Goal: Information Seeking & Learning: Learn about a topic

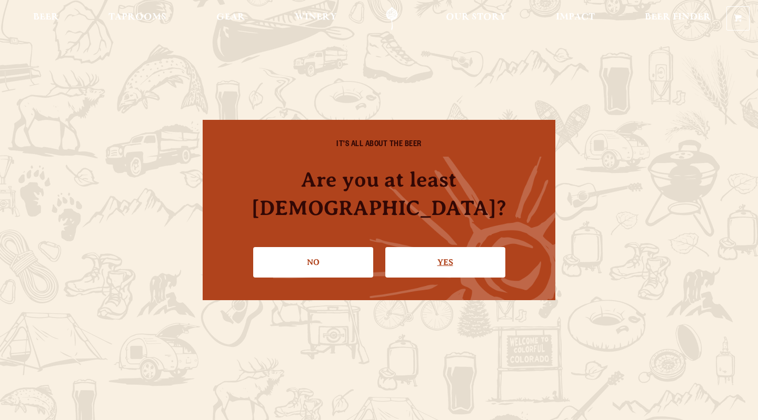
click at [464, 248] on link "Yes" at bounding box center [445, 262] width 120 height 31
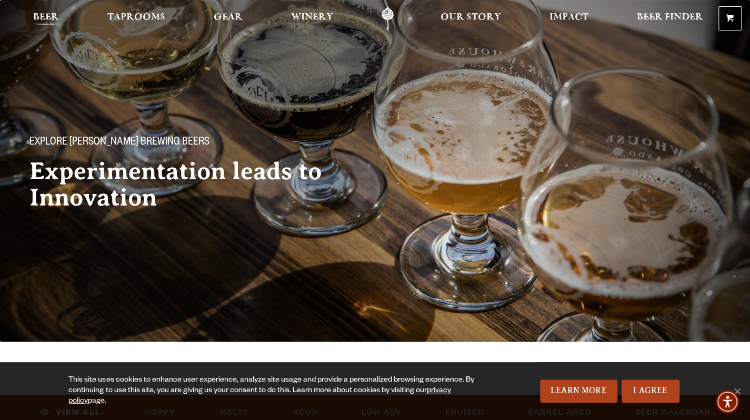
click at [48, 22] on span "Beer" at bounding box center [46, 17] width 26 height 8
click at [645, 392] on link "I Agree" at bounding box center [650, 391] width 58 height 23
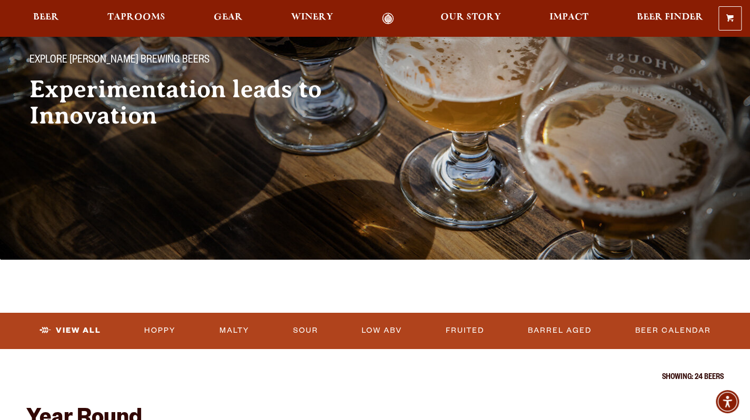
scroll to position [105, 0]
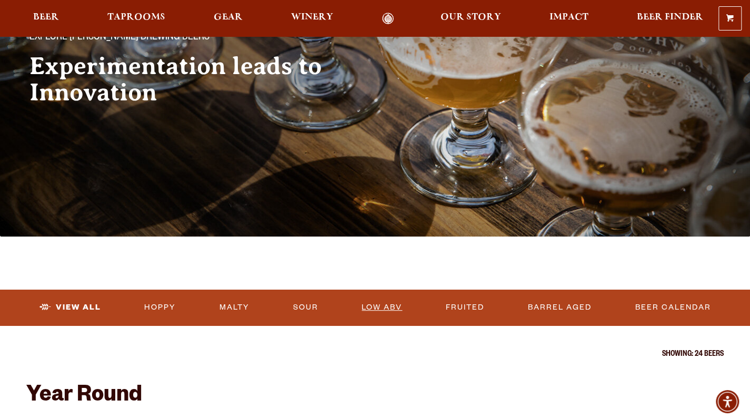
click at [383, 308] on link "Low ABV" at bounding box center [381, 308] width 49 height 24
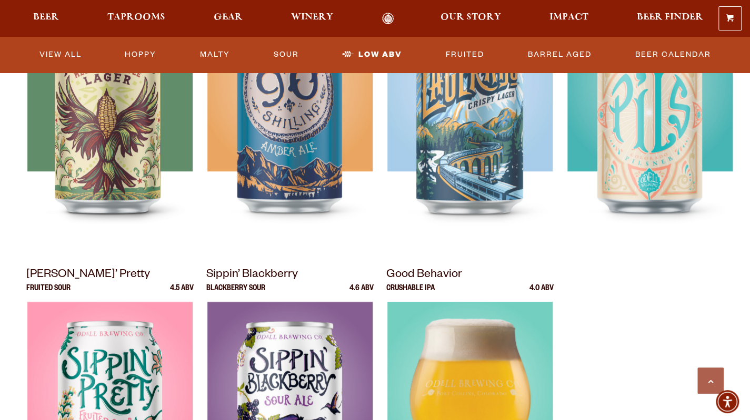
scroll to position [368, 0]
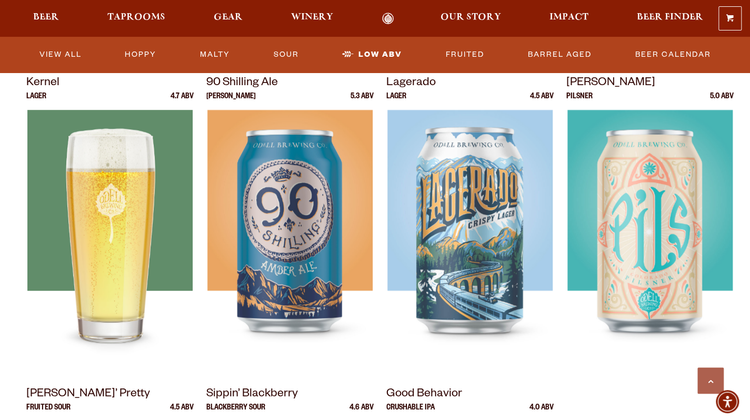
click at [101, 209] on img at bounding box center [109, 241] width 165 height 263
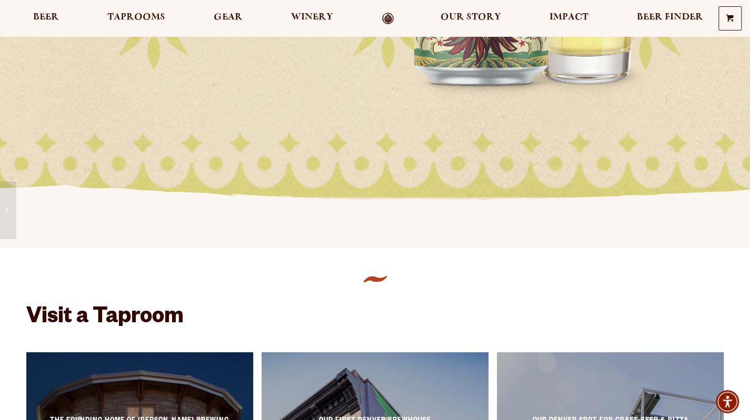
scroll to position [53, 0]
